Goal: Transaction & Acquisition: Purchase product/service

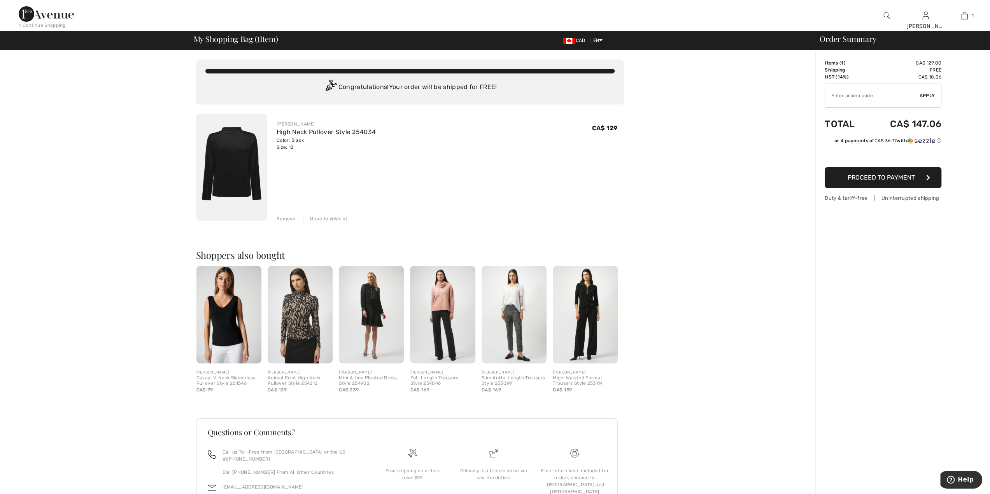
click at [282, 219] on div "Remove" at bounding box center [285, 218] width 19 height 7
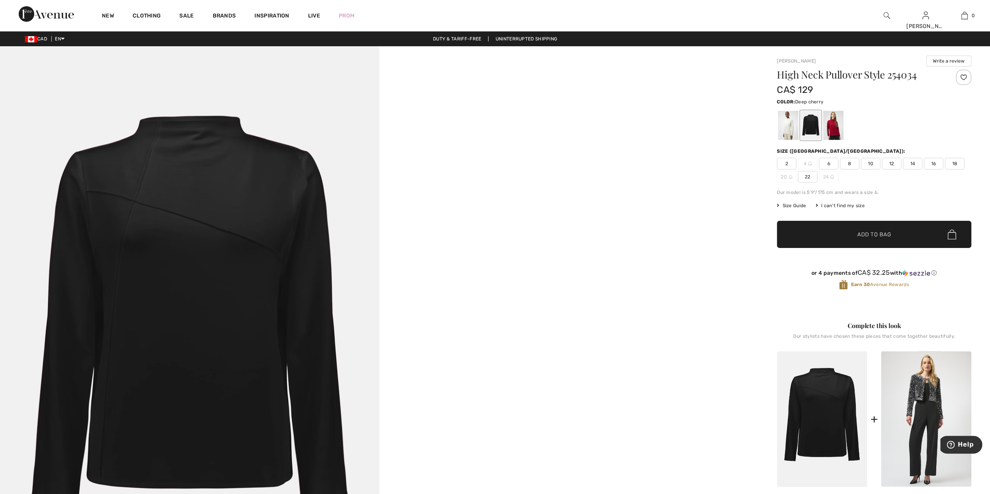
click at [833, 125] on div at bounding box center [833, 125] width 20 height 29
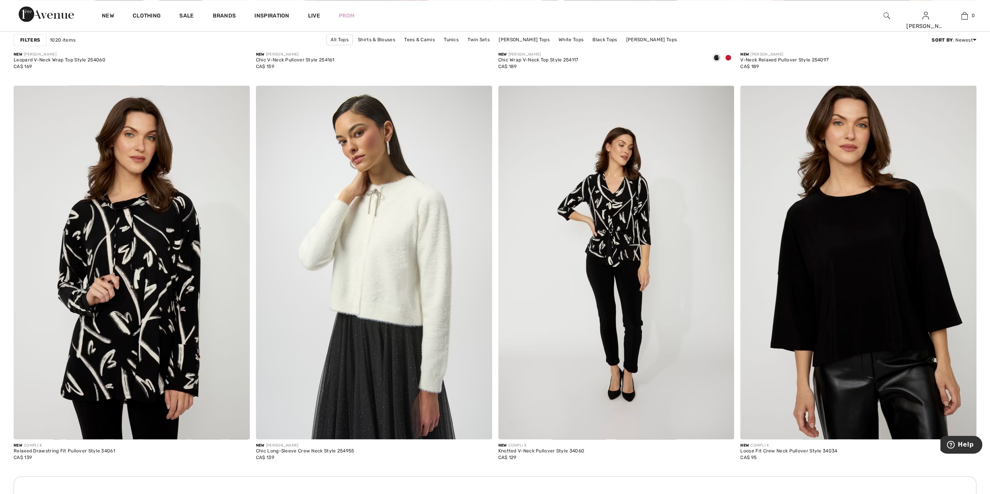
scroll to position [4283, 0]
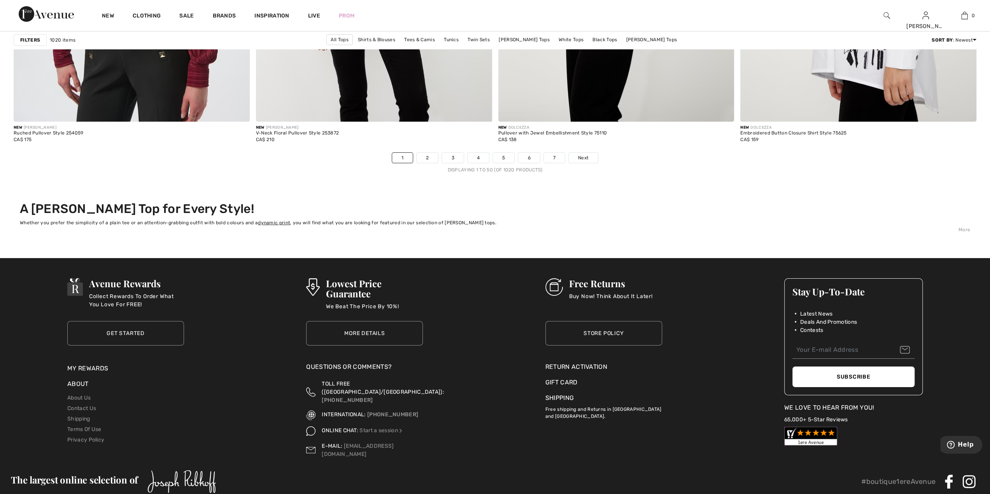
scroll to position [5831, 0]
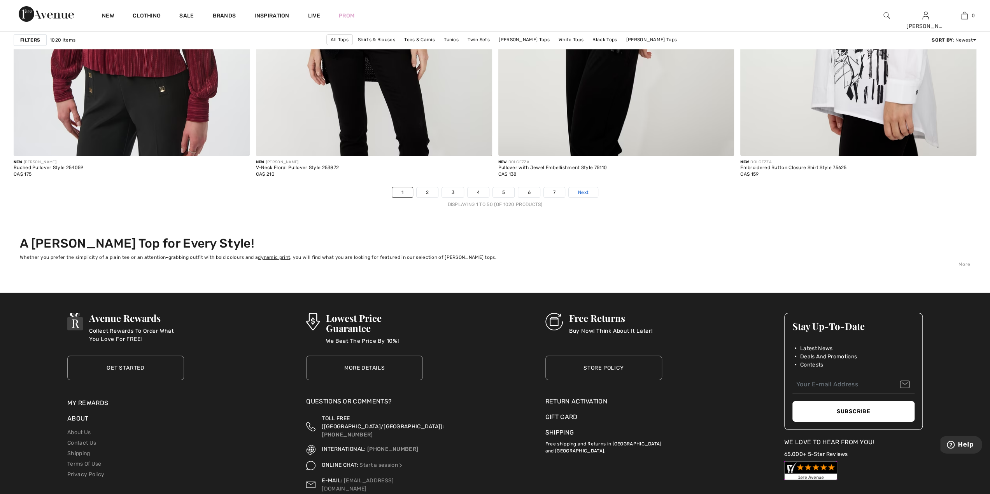
click at [580, 192] on span "Next" at bounding box center [583, 192] width 10 height 7
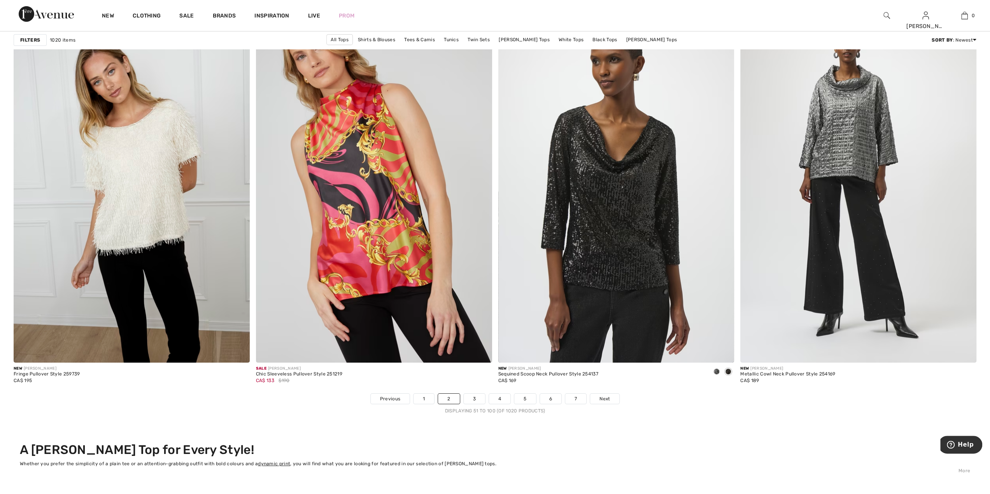
scroll to position [5600, 0]
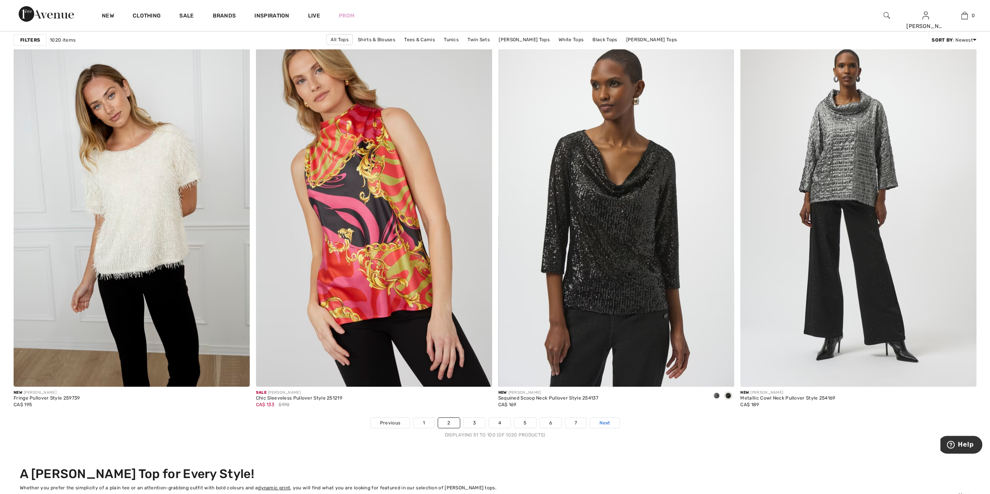
click at [606, 420] on span "Next" at bounding box center [604, 423] width 10 height 7
